Goal: Information Seeking & Learning: Learn about a topic

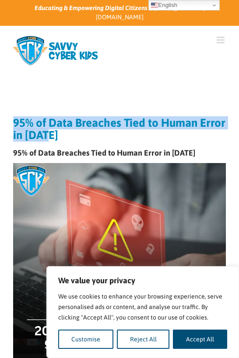
drag, startPoint x: 13, startPoint y: 114, endPoint x: 100, endPoint y: 130, distance: 88.6
click at [100, 130] on h1 "95% of Data Breaches Tied to Human Error in [DATE]" at bounding box center [119, 129] width 213 height 25
copy h1 "95% of Data Breaches Tied to Human Error in [DATE]"
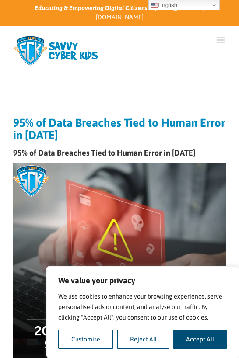
click at [166, 135] on article "95% of Data Breaches Tied to Human Error in [DATE] 95% of Data Breaches Tied to…" at bounding box center [119, 349] width 213 height 464
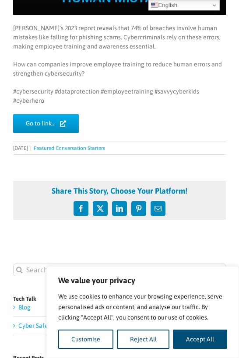
scroll to position [347, 0]
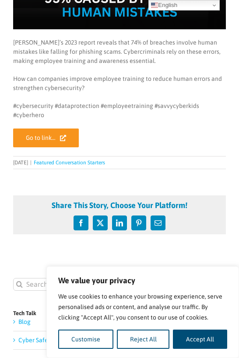
click at [58, 129] on link "Go to link…" at bounding box center [46, 138] width 66 height 19
